Goal: Task Accomplishment & Management: Manage account settings

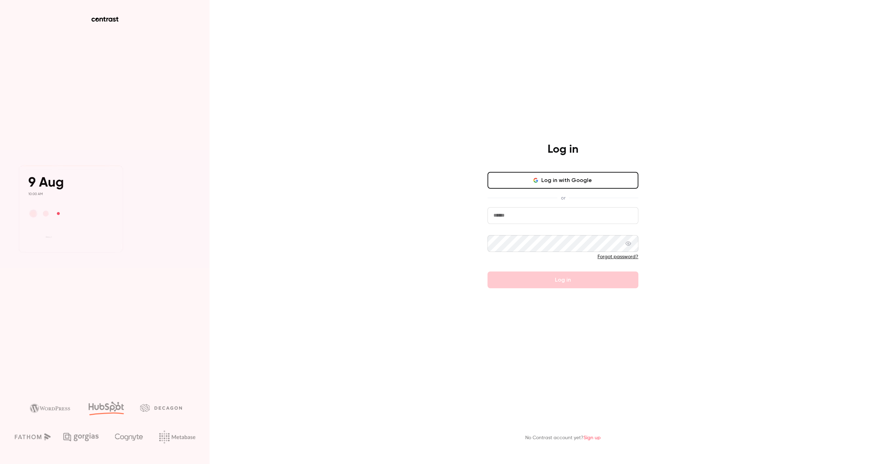
click at [595, 181] on button "Log in with Google" at bounding box center [562, 180] width 151 height 17
click at [514, 215] on input "email" at bounding box center [562, 215] width 151 height 17
type input "**********"
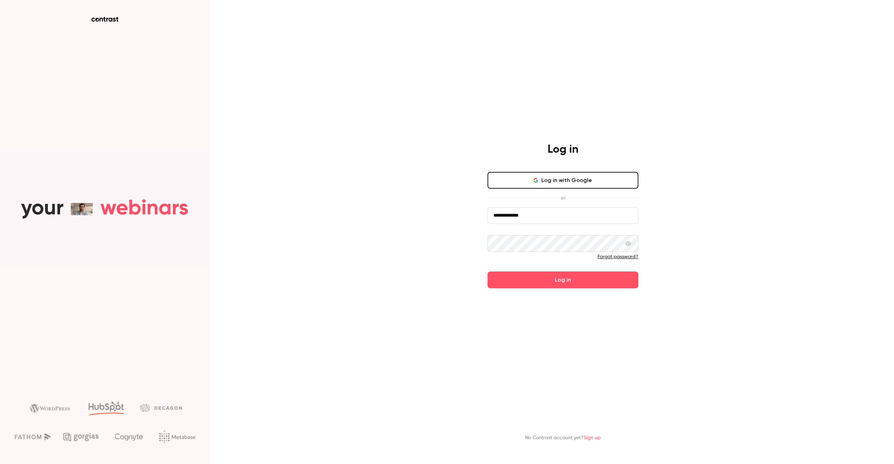
click at [487, 271] on button "Log in" at bounding box center [562, 279] width 151 height 17
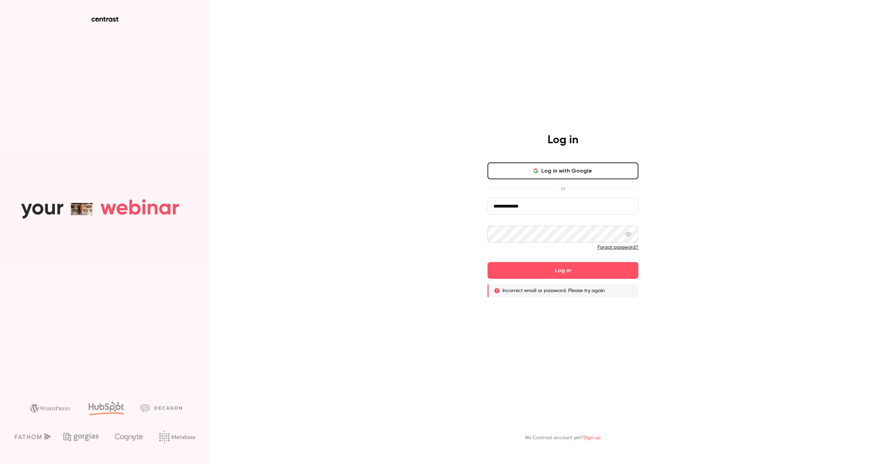
click at [607, 247] on link "Forgot password?" at bounding box center [617, 247] width 41 height 5
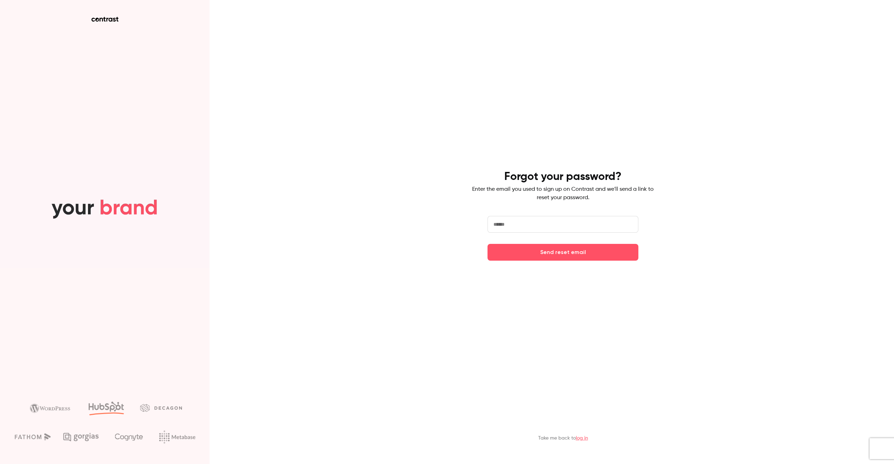
click at [548, 222] on input "email" at bounding box center [562, 224] width 151 height 17
type input "**********"
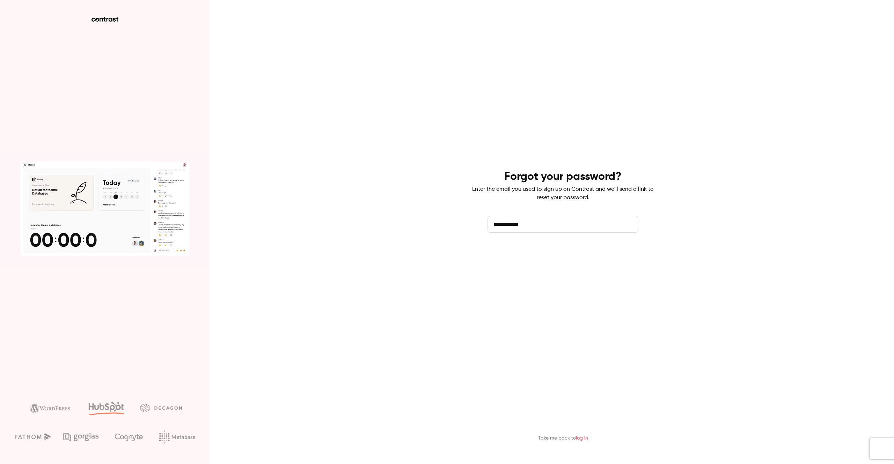
click at [554, 252] on button "Send reset email" at bounding box center [562, 252] width 151 height 17
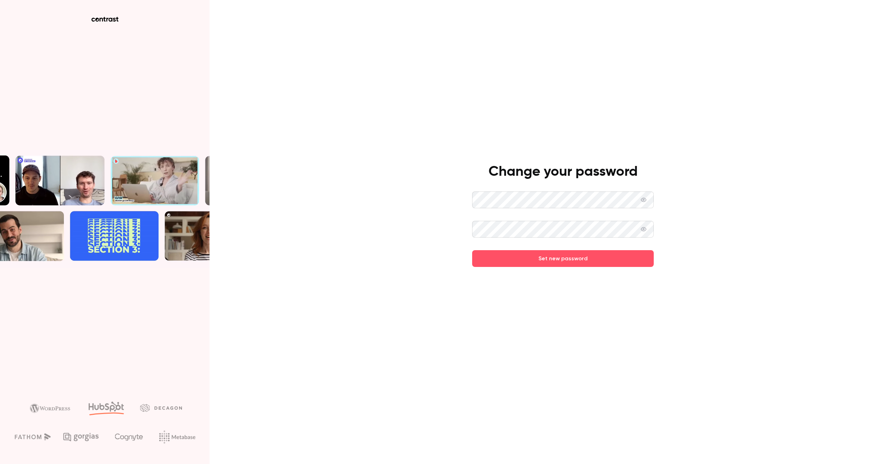
click at [547, 267] on main "Change your password Set new password" at bounding box center [563, 232] width 182 height 464
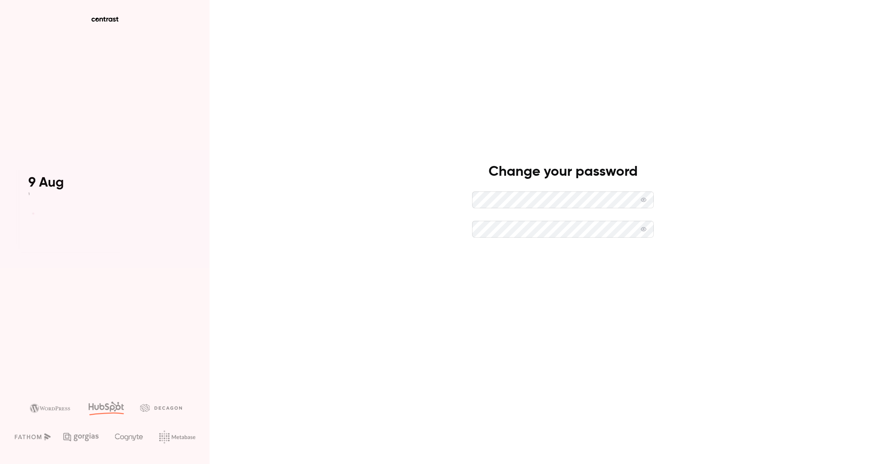
click at [548, 264] on button "Set new password" at bounding box center [563, 258] width 182 height 17
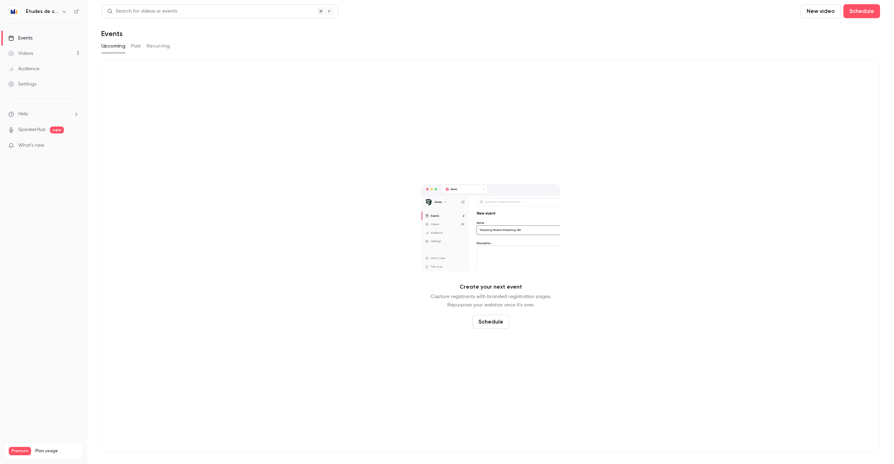
click at [46, 14] on h6 "Études de cas" at bounding box center [42, 11] width 33 height 7
click at [64, 14] on icon "button" at bounding box center [64, 12] width 6 height 6
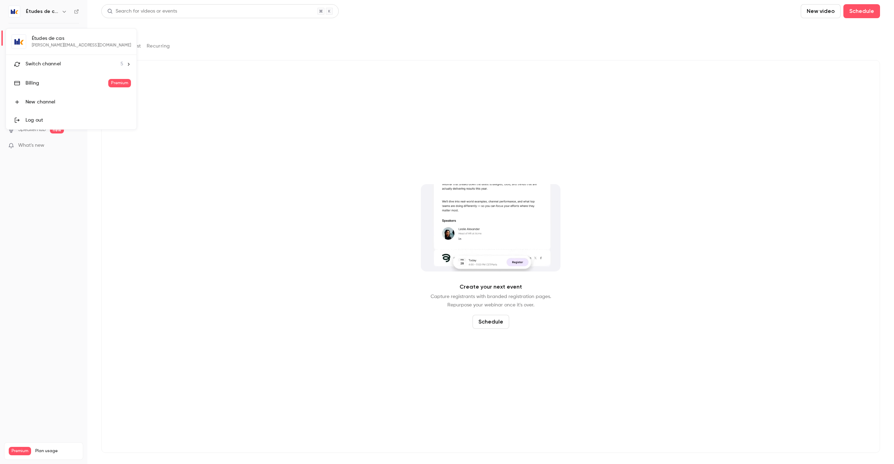
click at [56, 66] on span "Switch channel" at bounding box center [42, 63] width 35 height 7
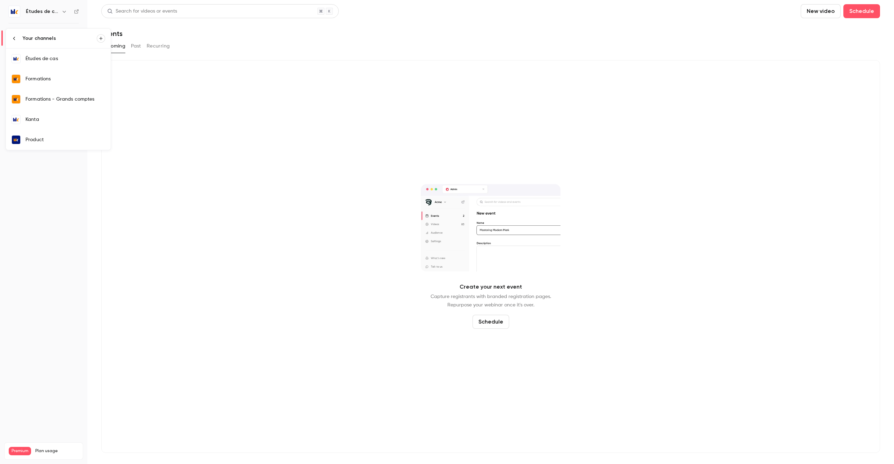
click at [62, 119] on div "Kanta" at bounding box center [65, 119] width 80 height 7
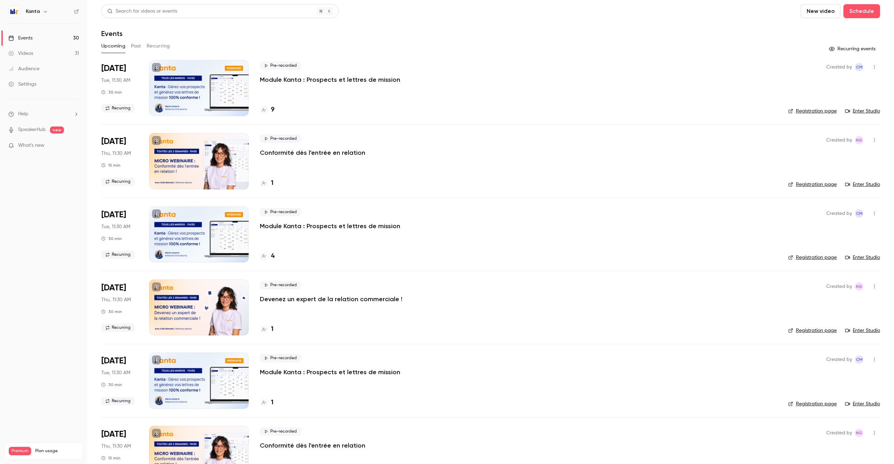
click at [858, 109] on link "Enter Studio" at bounding box center [862, 111] width 35 height 7
